Goal: Book appointment/travel/reservation

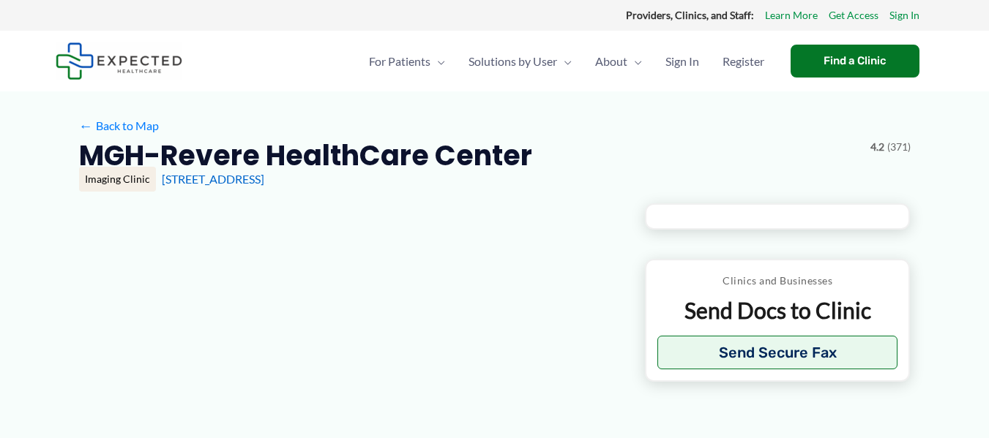
type input "**********"
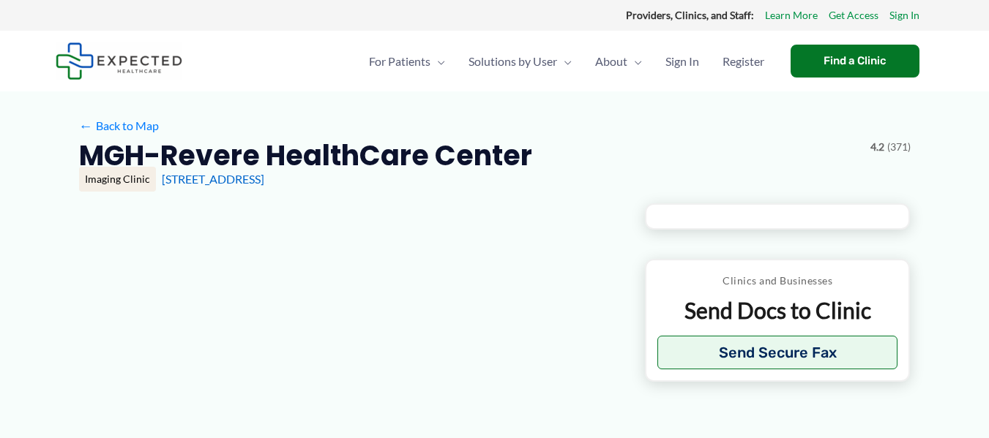
type input "**********"
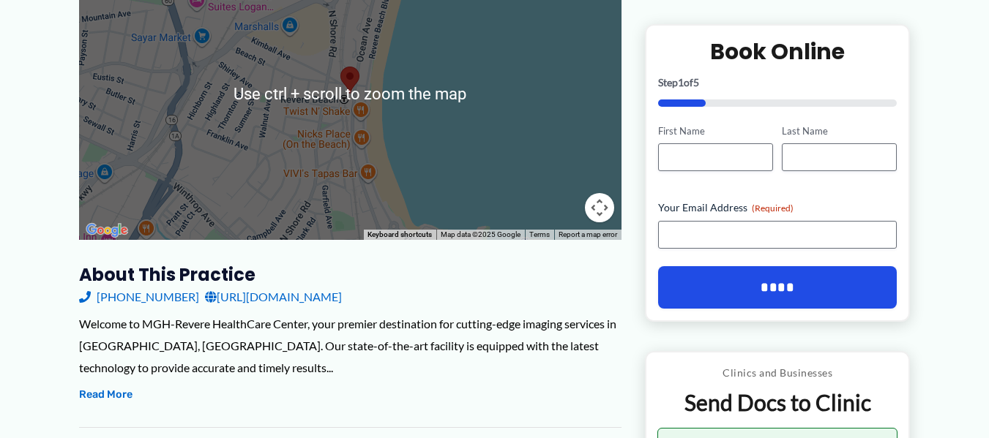
scroll to position [512, 0]
